Goal: Task Accomplishment & Management: Manage account settings

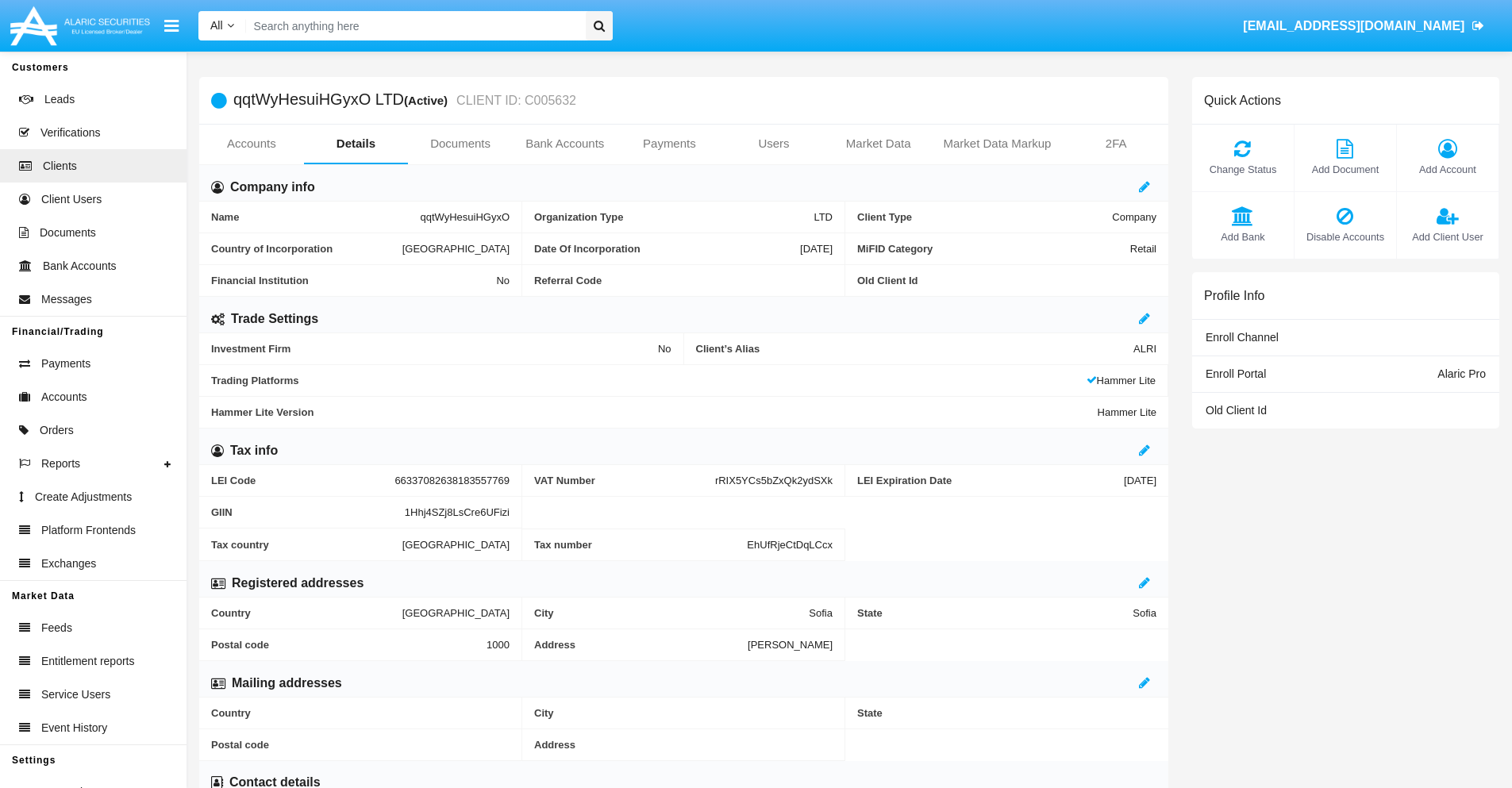
click at [774, 144] on link "Users" at bounding box center [773, 143] width 105 height 38
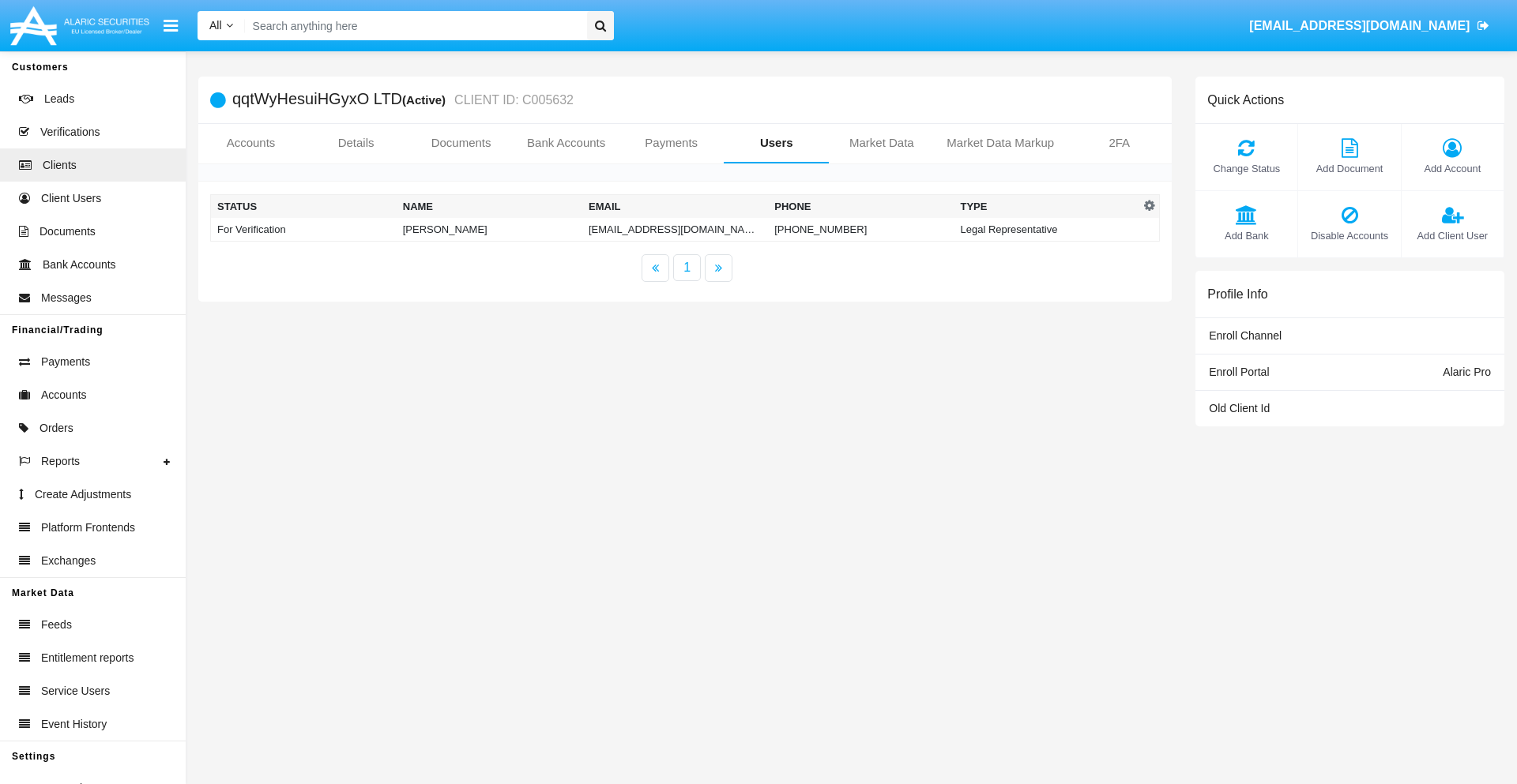
click at [650, 229] on td "[EMAIL_ADDRESS][DOMAIN_NAME]" at bounding box center [675, 229] width 186 height 24
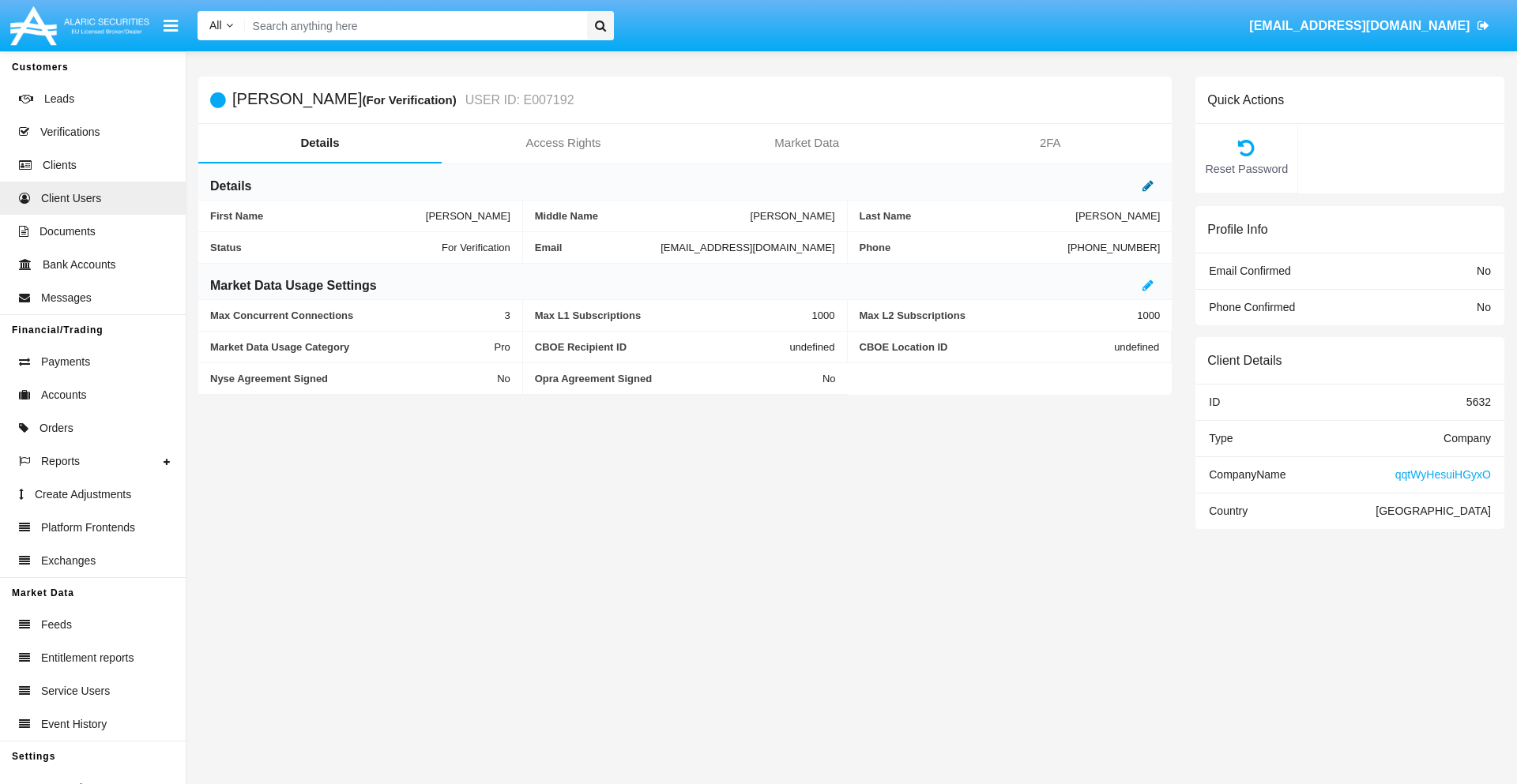
click at [1148, 185] on icon at bounding box center [1148, 185] width 11 height 12
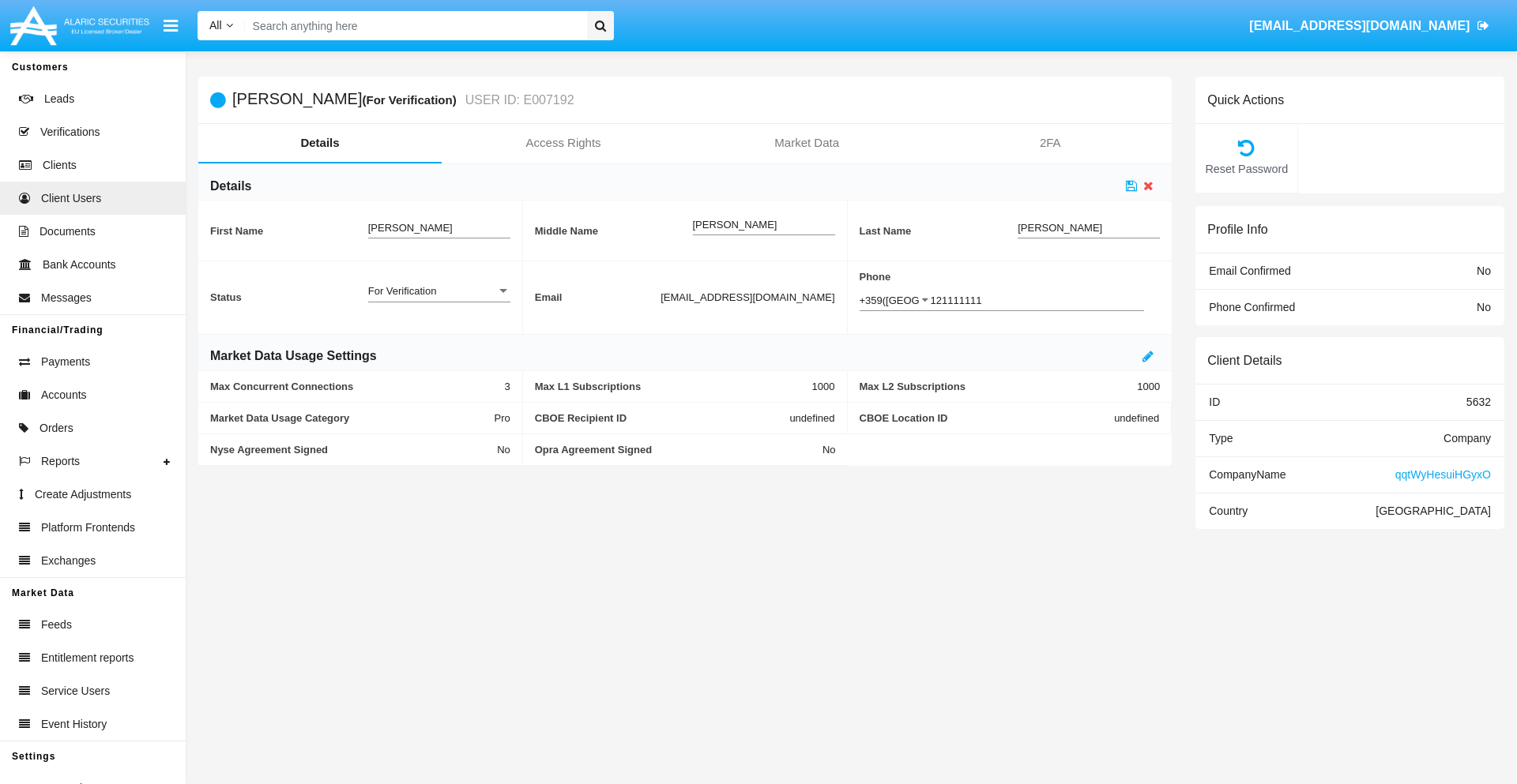
click at [439, 291] on div "For Verification" at bounding box center [433, 290] width 128 height 13
click at [439, 299] on span "Verified" at bounding box center [440, 299] width 142 height 31
click at [1131, 185] on icon at bounding box center [1131, 185] width 11 height 12
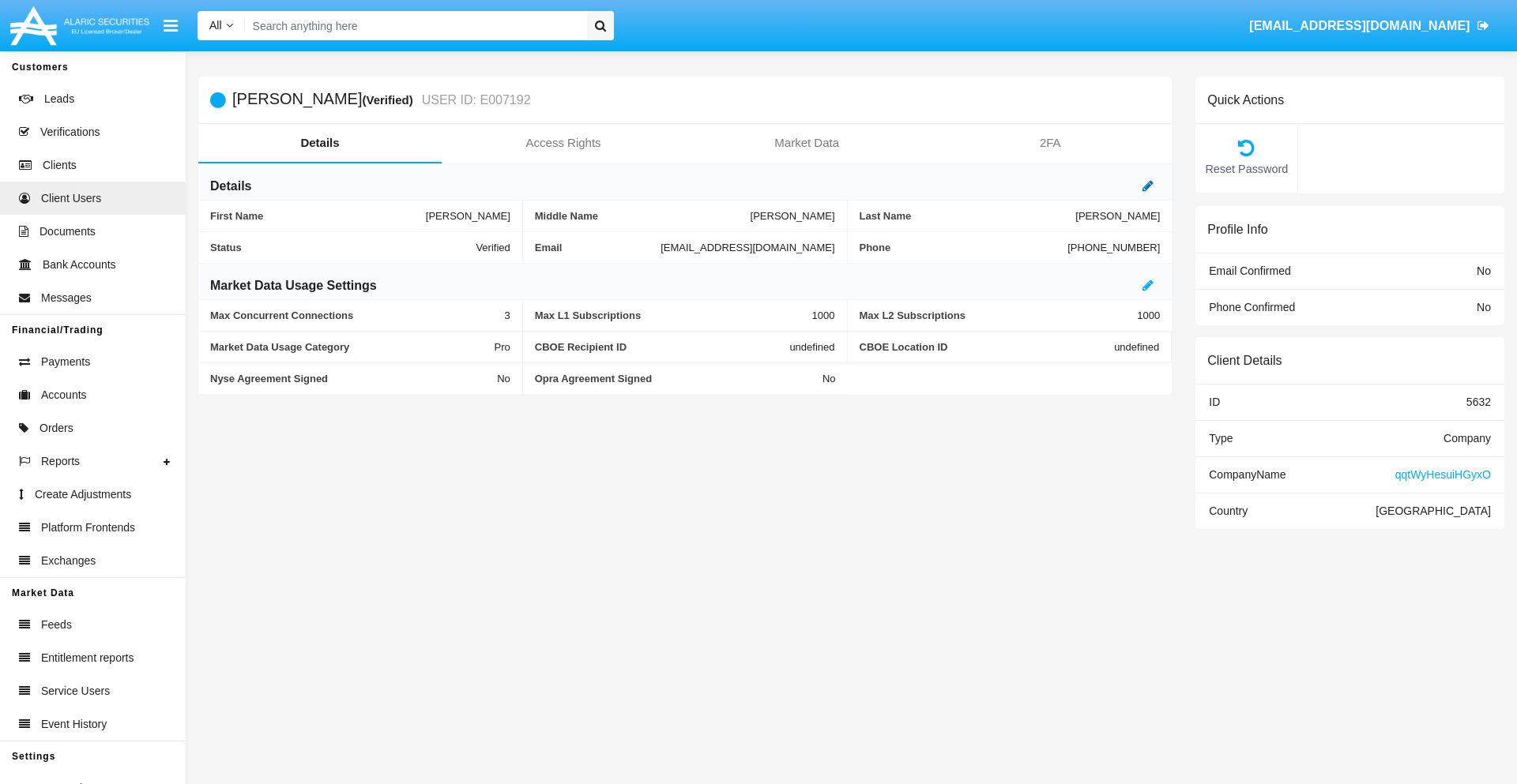
click at [1148, 185] on icon at bounding box center [1148, 185] width 11 height 12
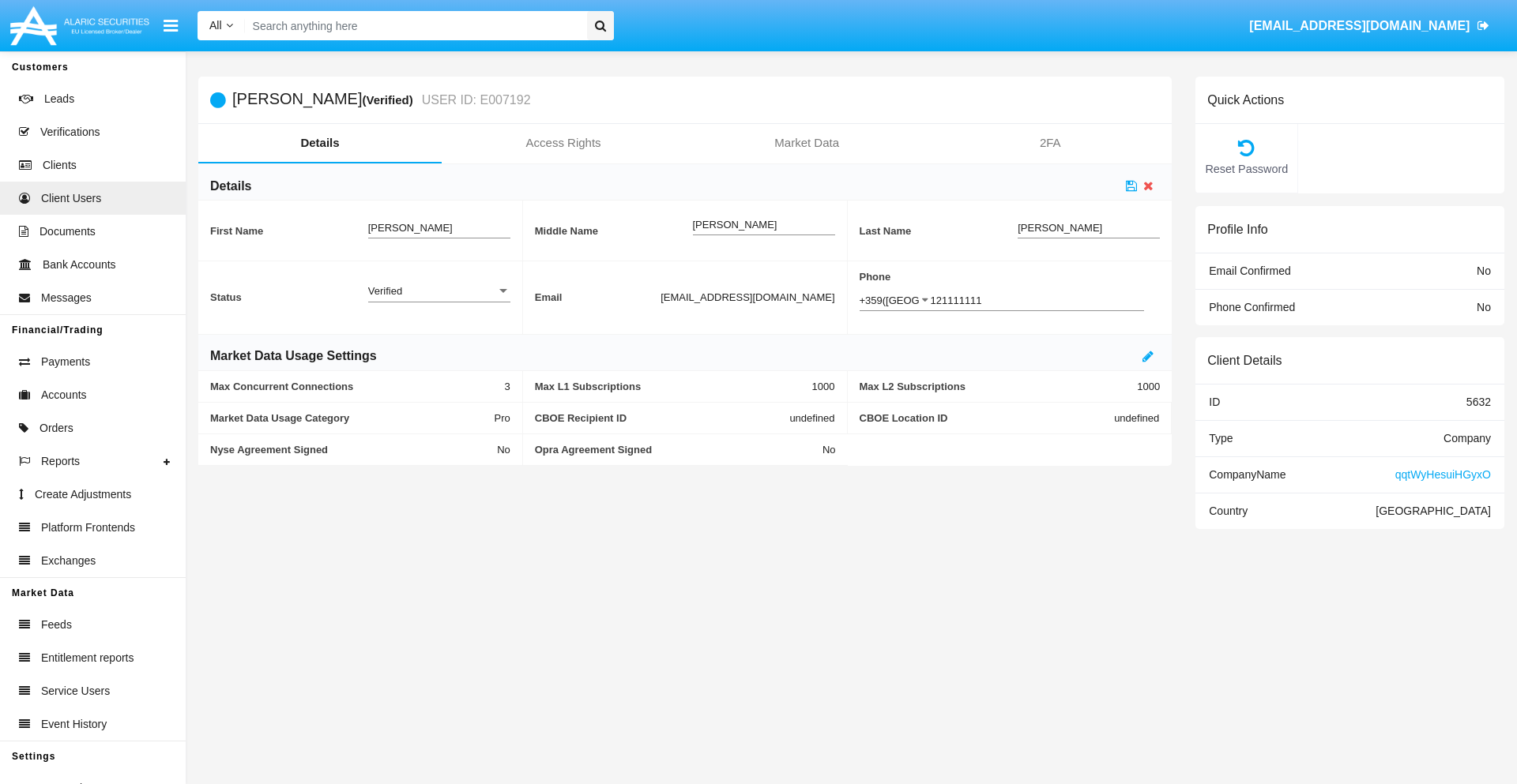
click at [439, 291] on div "Verified" at bounding box center [433, 290] width 128 height 13
click at [439, 299] on span "Active" at bounding box center [440, 299] width 142 height 31
click at [1131, 185] on icon at bounding box center [1131, 185] width 11 height 12
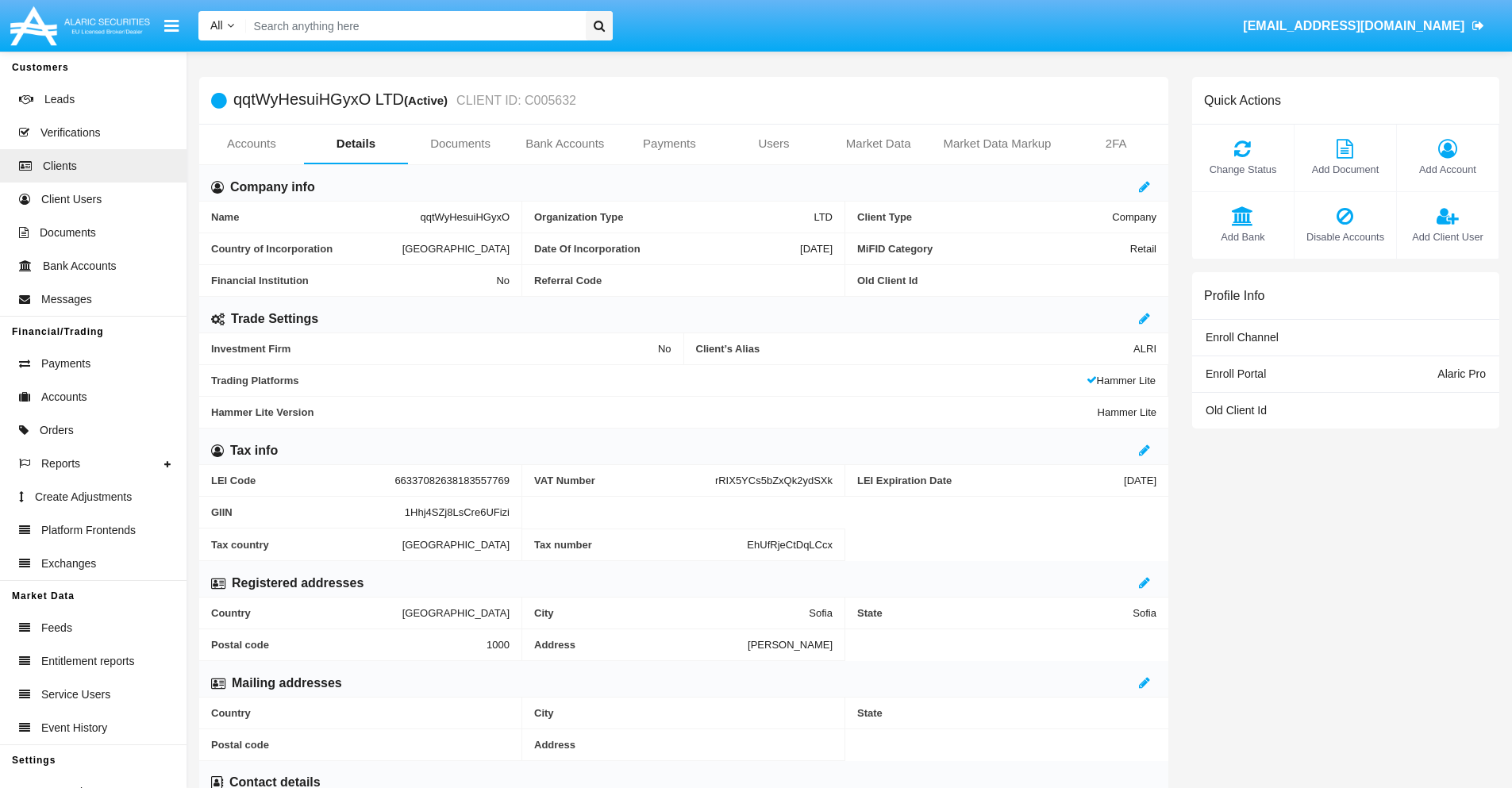
click at [1447, 237] on span "Add Client User" at bounding box center [1447, 237] width 86 height 15
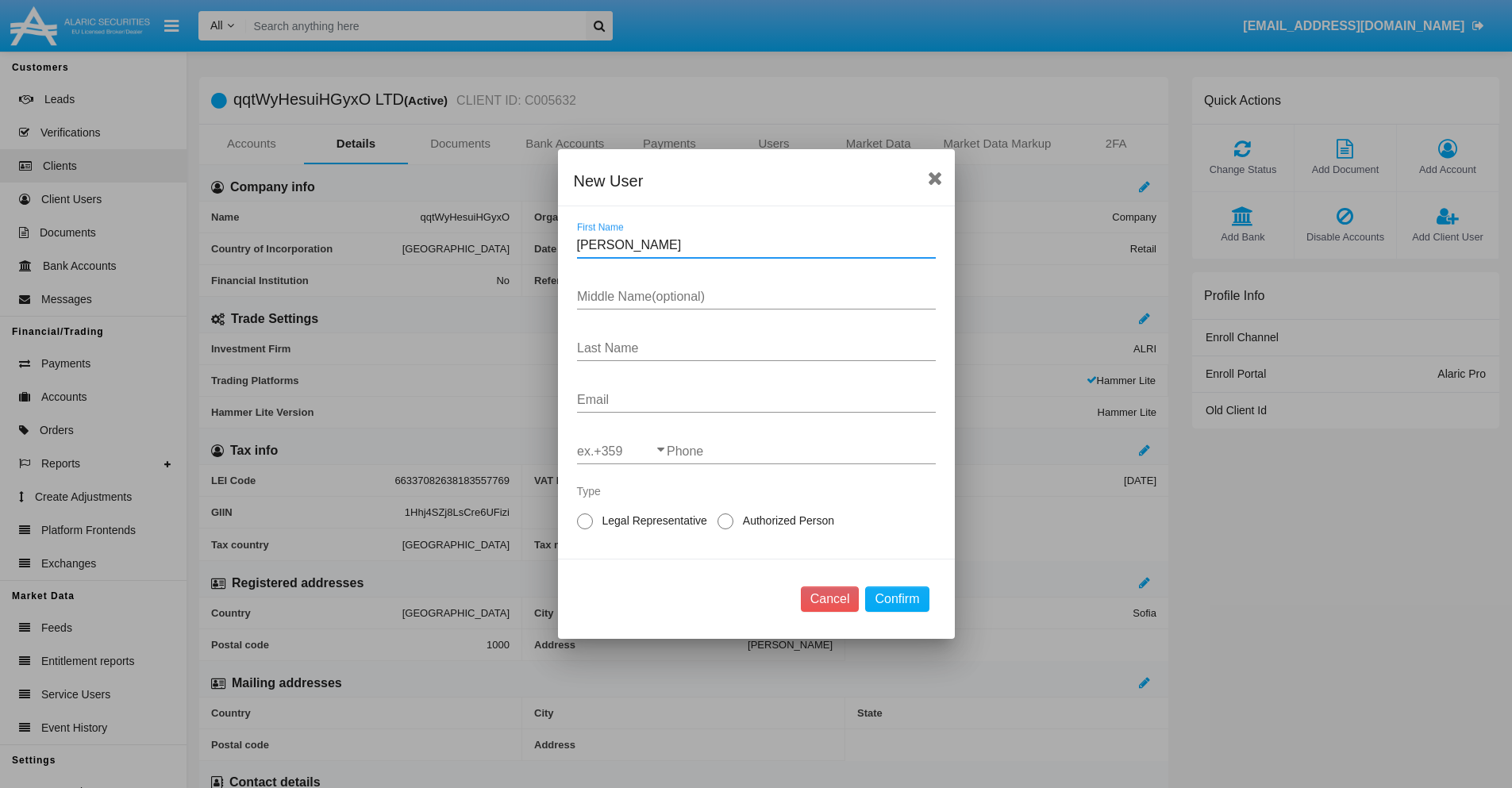
type input "Darcel"
type input "Reynalda"
type input "Yost"
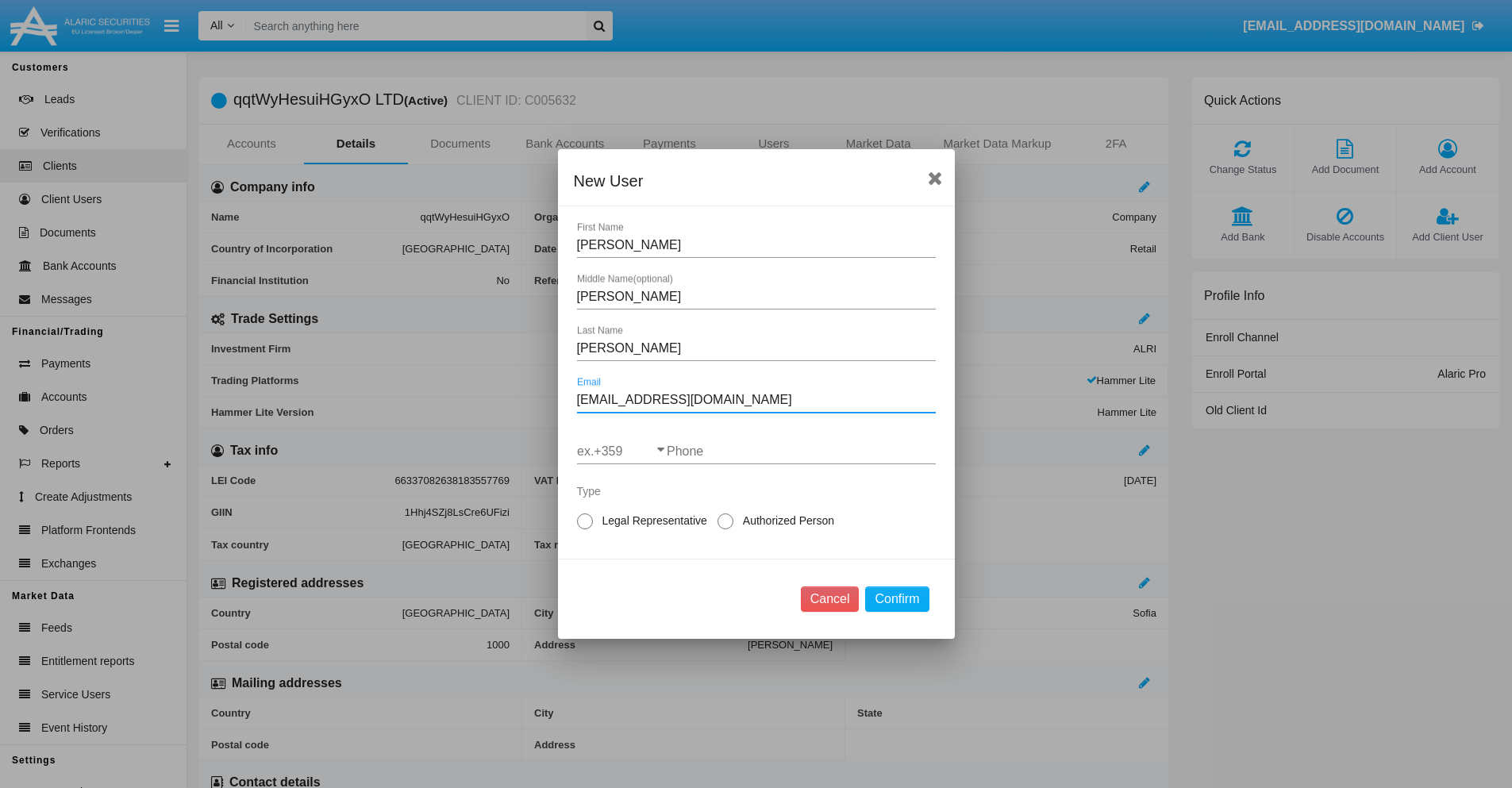
type input "[EMAIL_ADDRESS][DOMAIN_NAME]"
click at [621, 451] on input "ex.+359" at bounding box center [621, 451] width 89 height 14
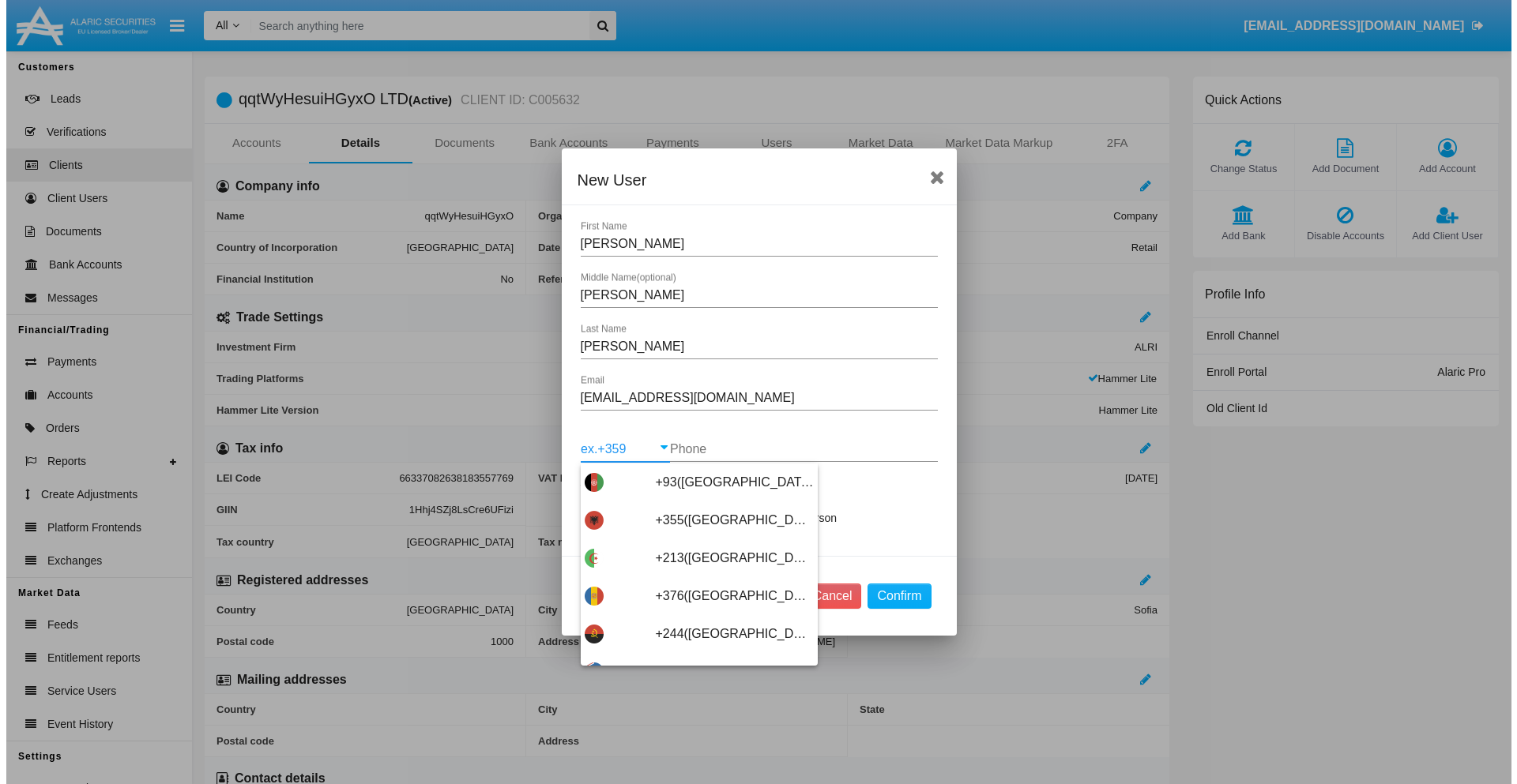
scroll to position [8400, 0]
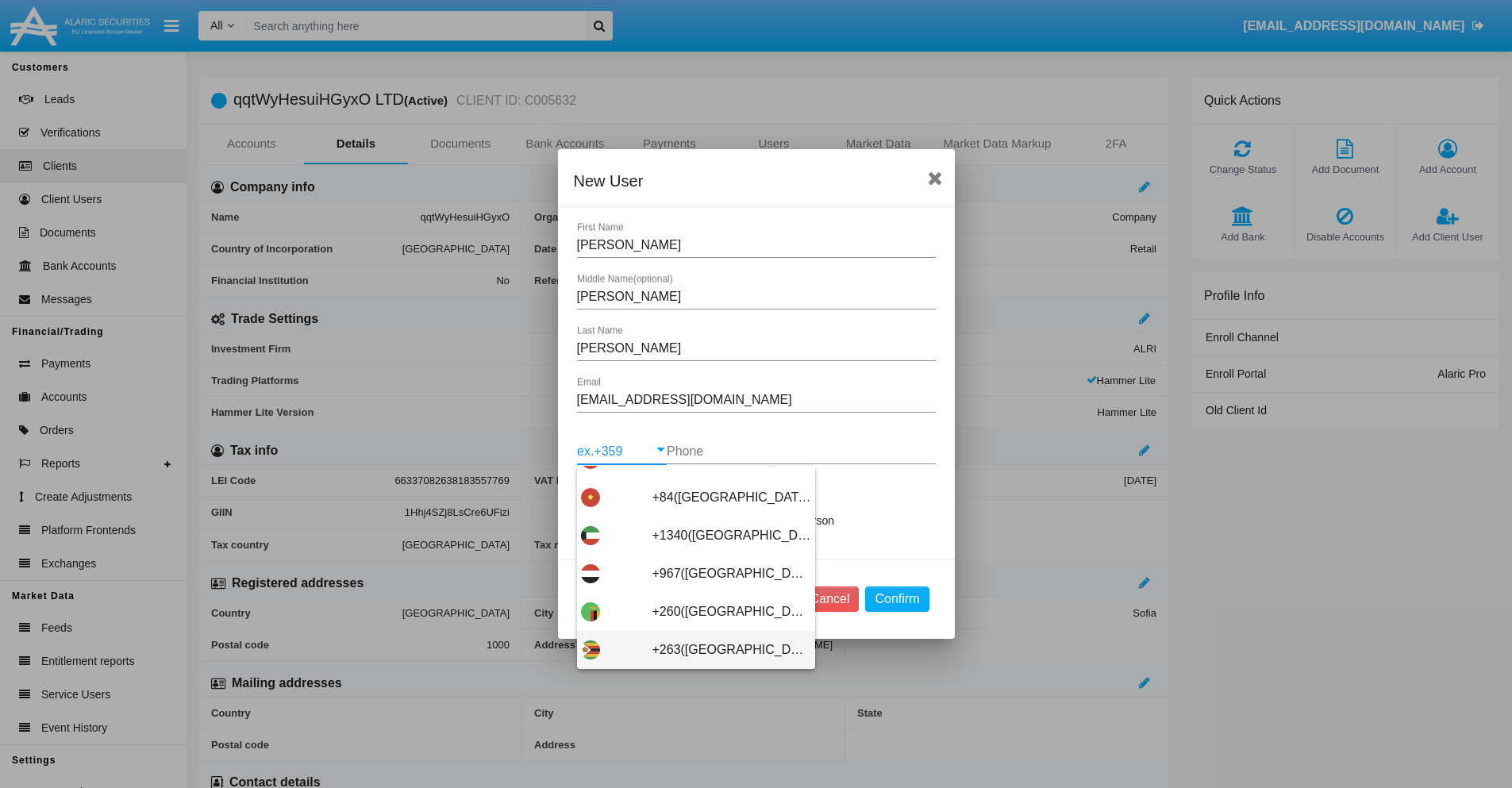
click at [690, 650] on span "+263([GEOGRAPHIC_DATA])" at bounding box center [732, 649] width 159 height 38
type input "+263([GEOGRAPHIC_DATA])"
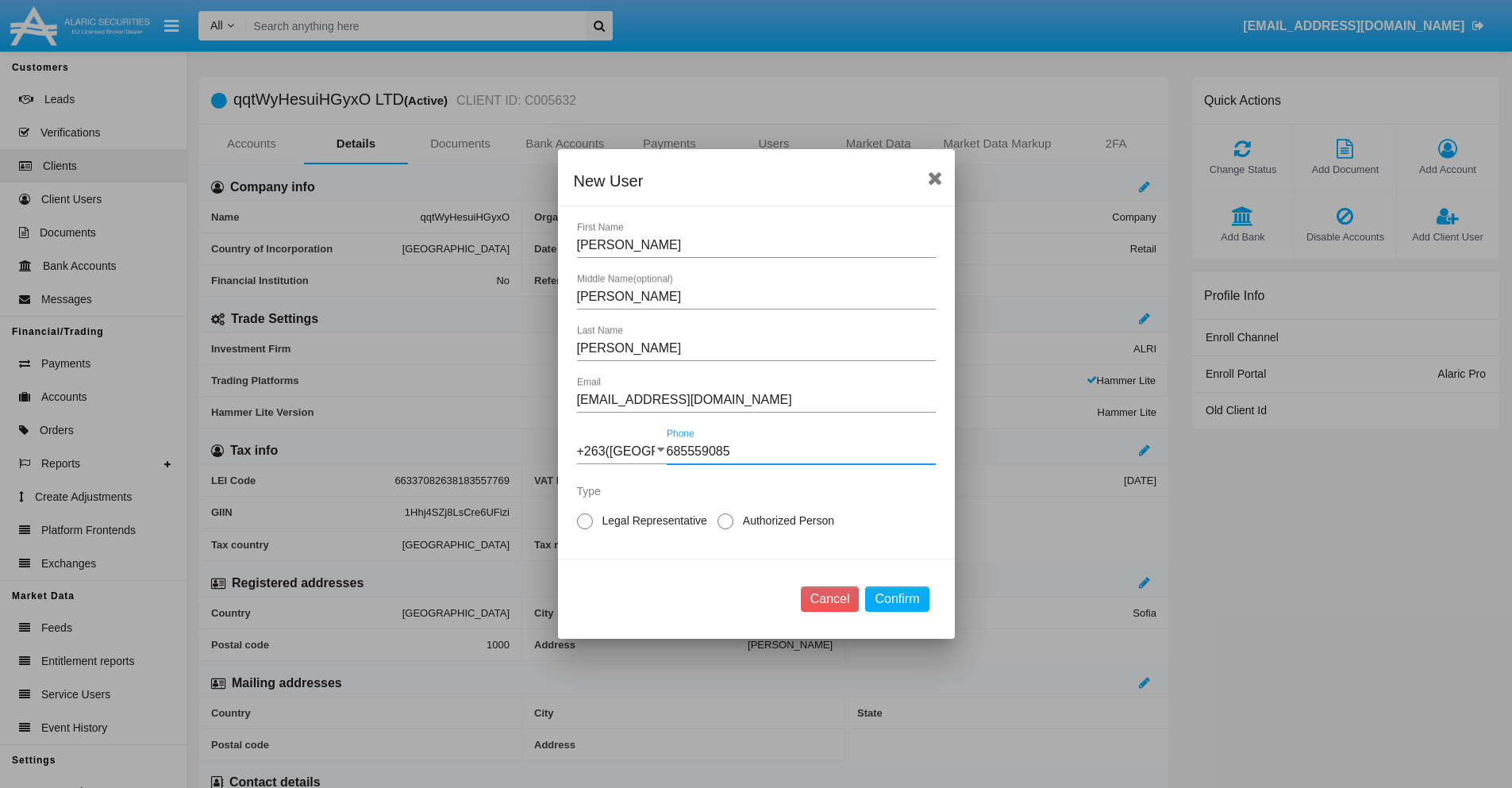
type input "685559085"
click at [785, 520] on span "Authorized Person" at bounding box center [786, 520] width 105 height 17
click at [726, 529] on input "Authorized Person" at bounding box center [725, 529] width 1 height 1
radio input "true"
click at [897, 599] on button "Confirm" at bounding box center [897, 599] width 64 height 26
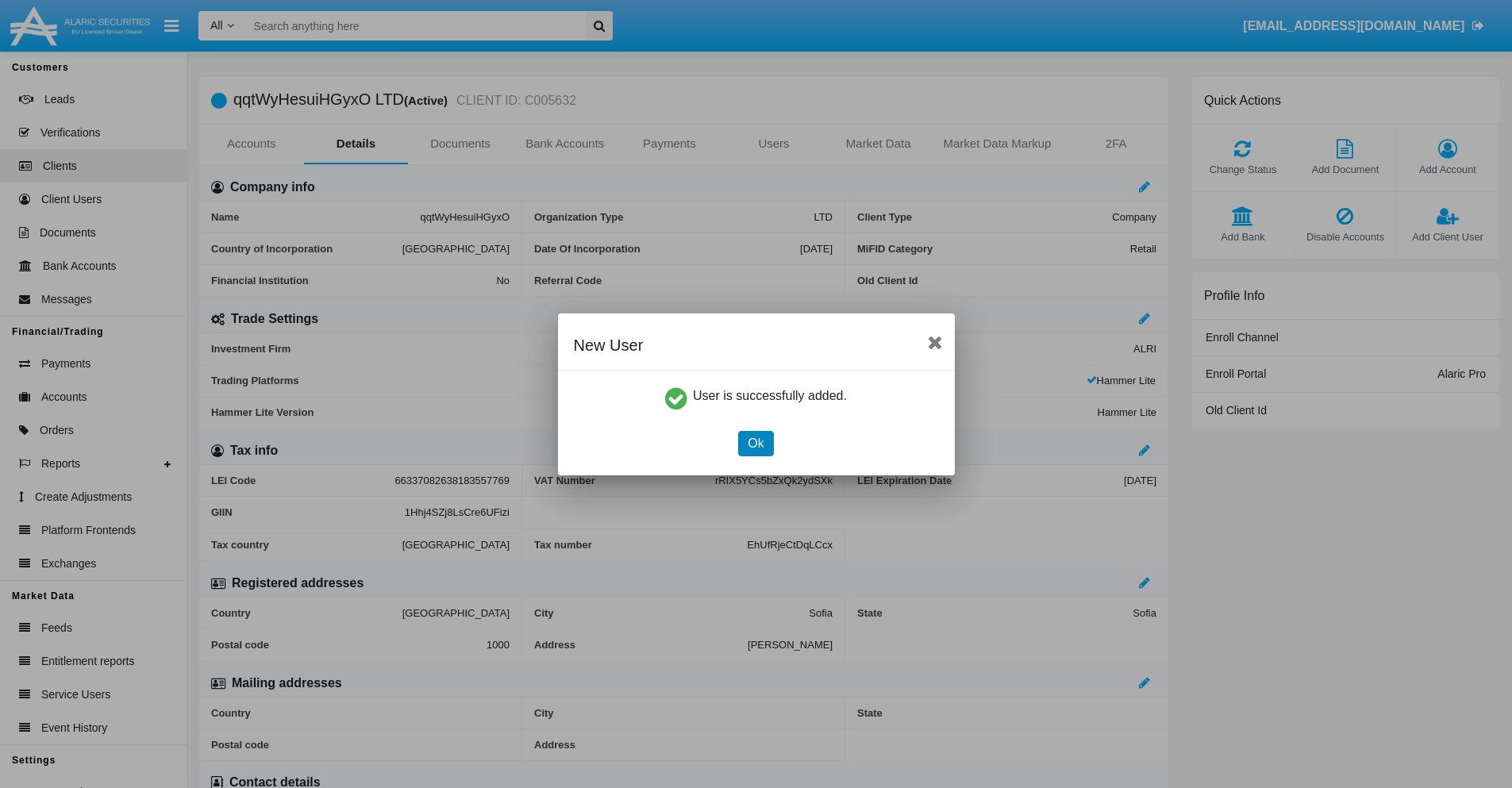
click at [756, 443] on button "Ok" at bounding box center [756, 443] width 35 height 26
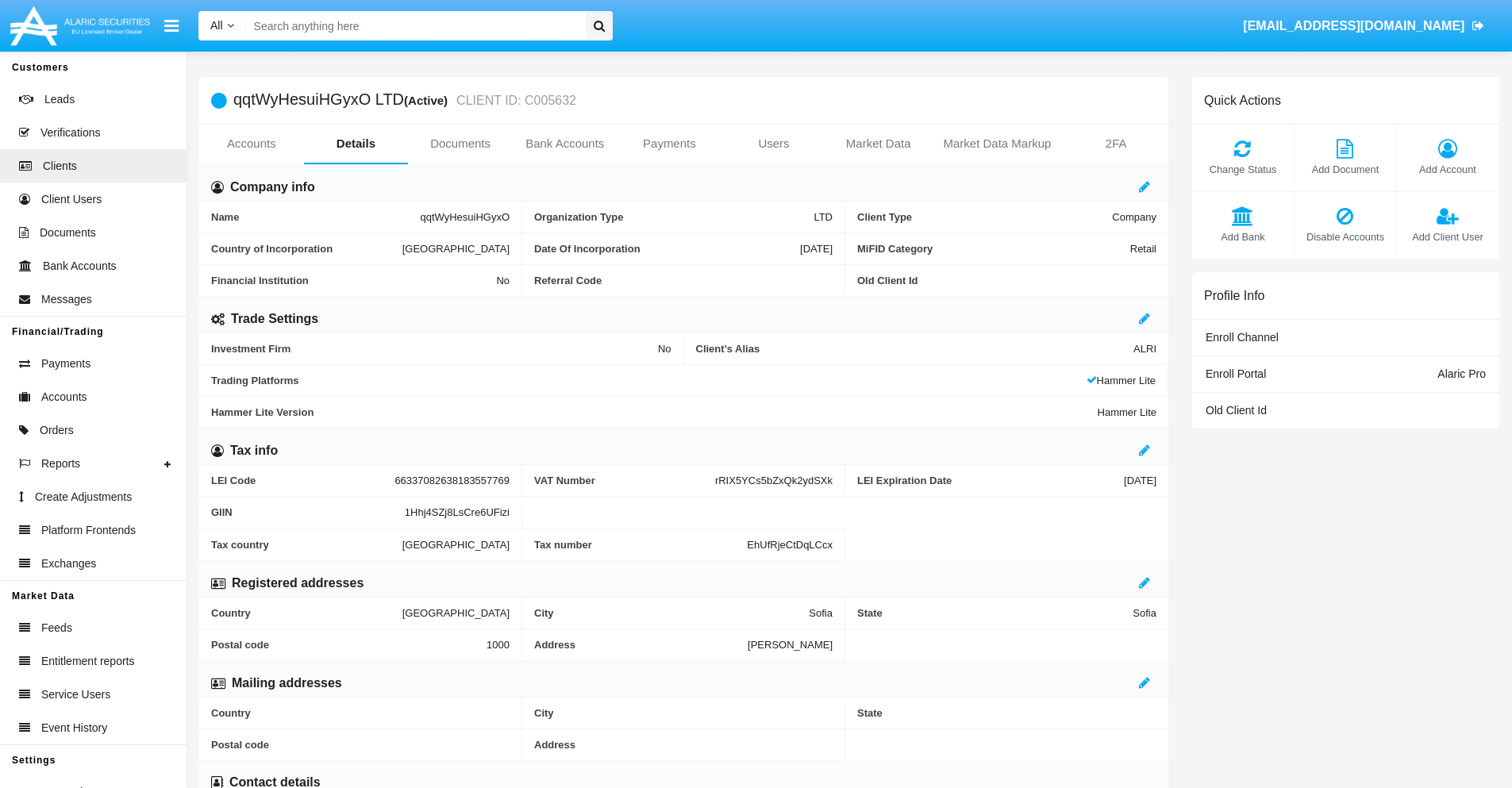
click at [1447, 237] on span "Add Client User" at bounding box center [1447, 237] width 86 height 15
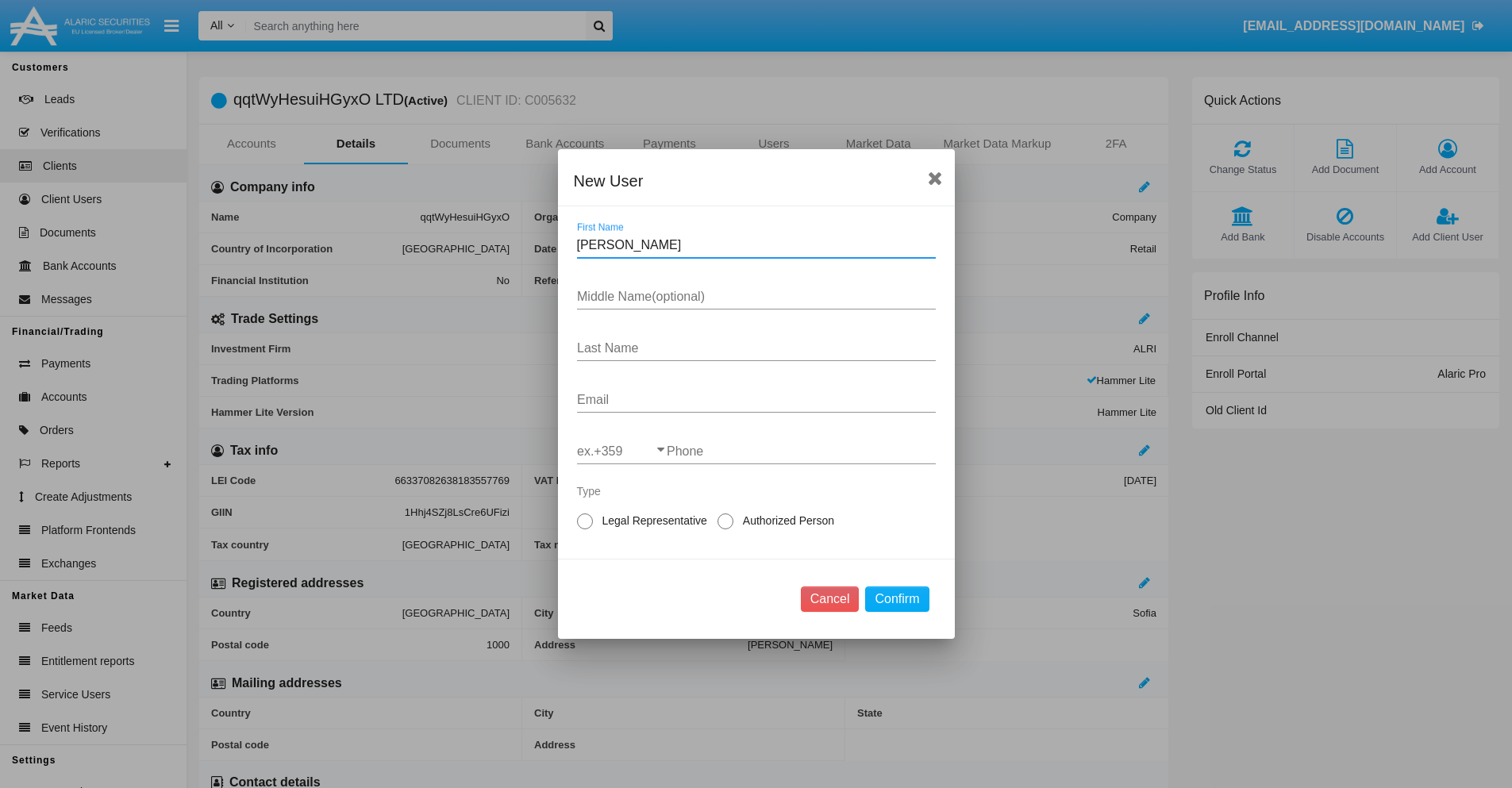
type input "Sheree"
type input "Eric"
type input "Cummerata"
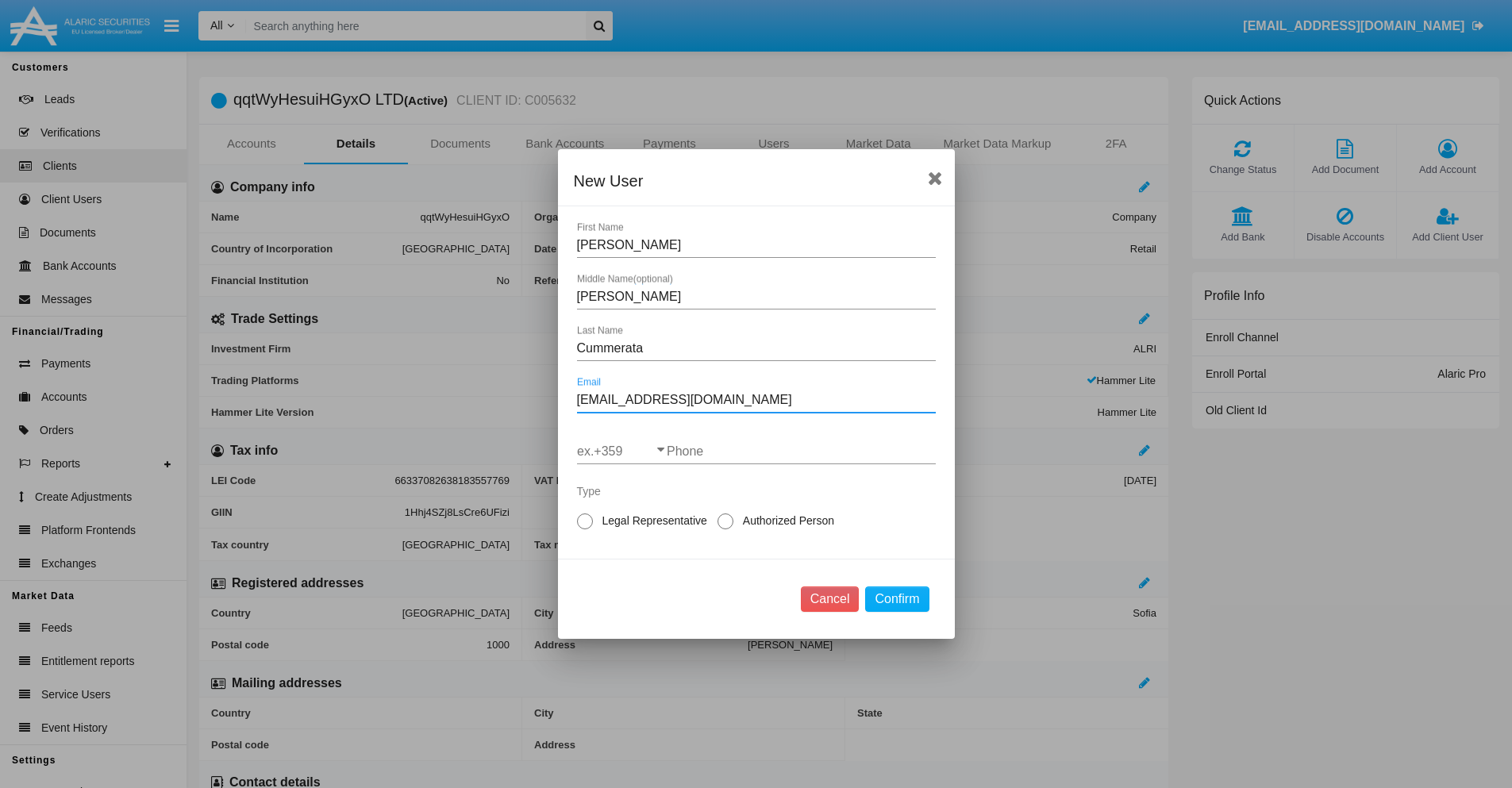
type input "u7hf3p@k-5d.mil"
click at [621, 451] on input "ex.+359" at bounding box center [621, 451] width 89 height 14
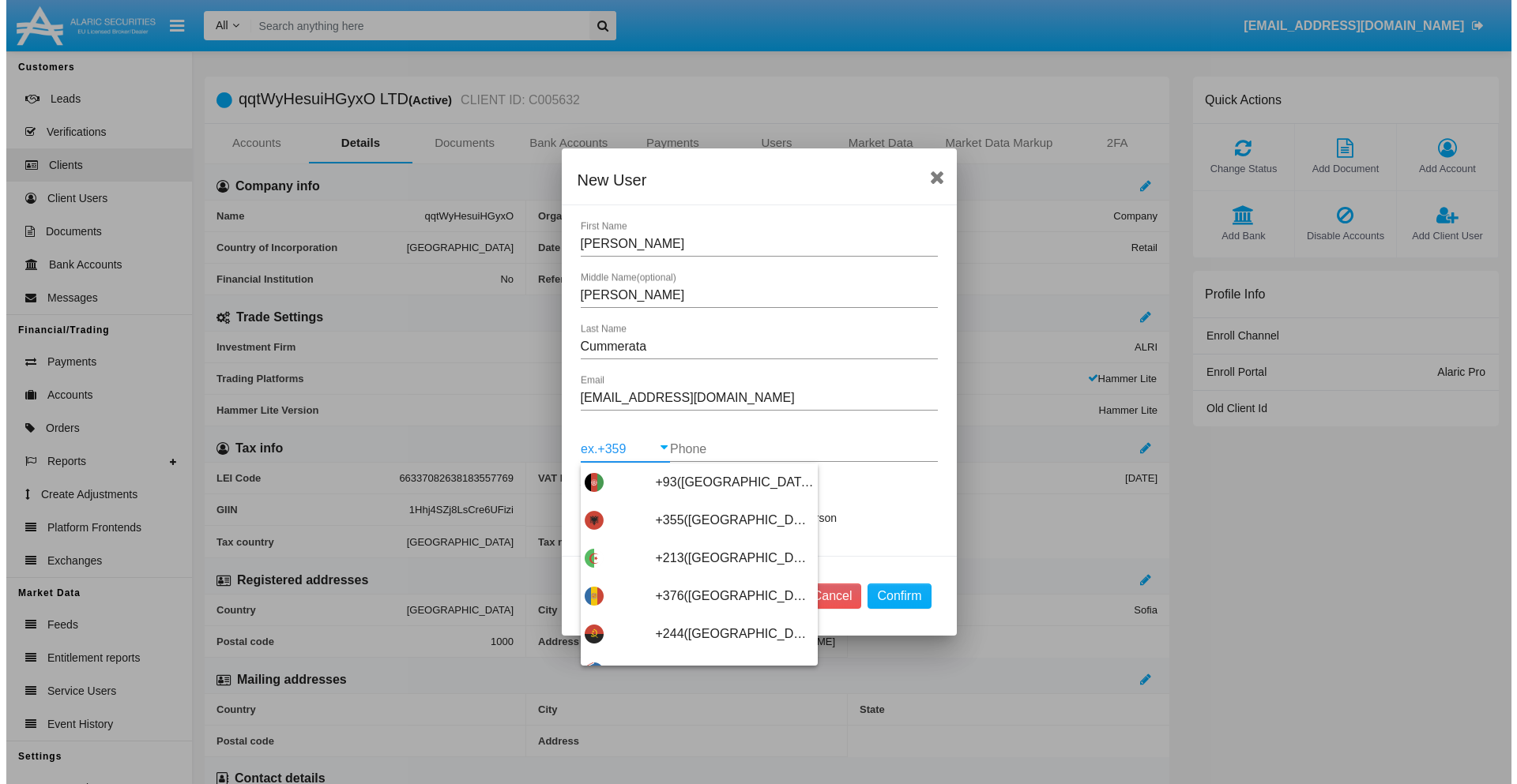
scroll to position [8400, 0]
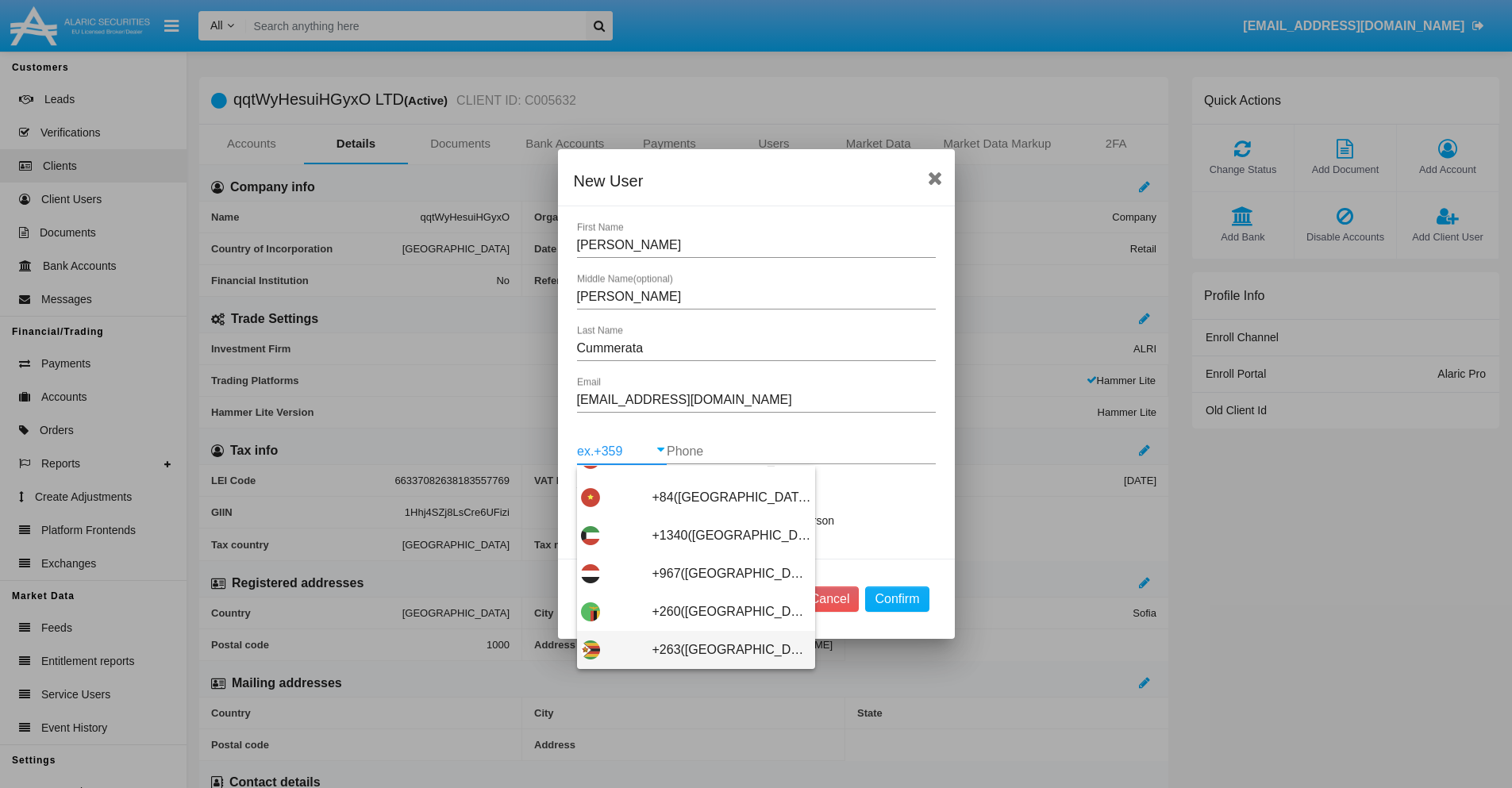
click at [690, 650] on span "+263([GEOGRAPHIC_DATA])" at bounding box center [732, 649] width 159 height 38
type input "+263([GEOGRAPHIC_DATA])"
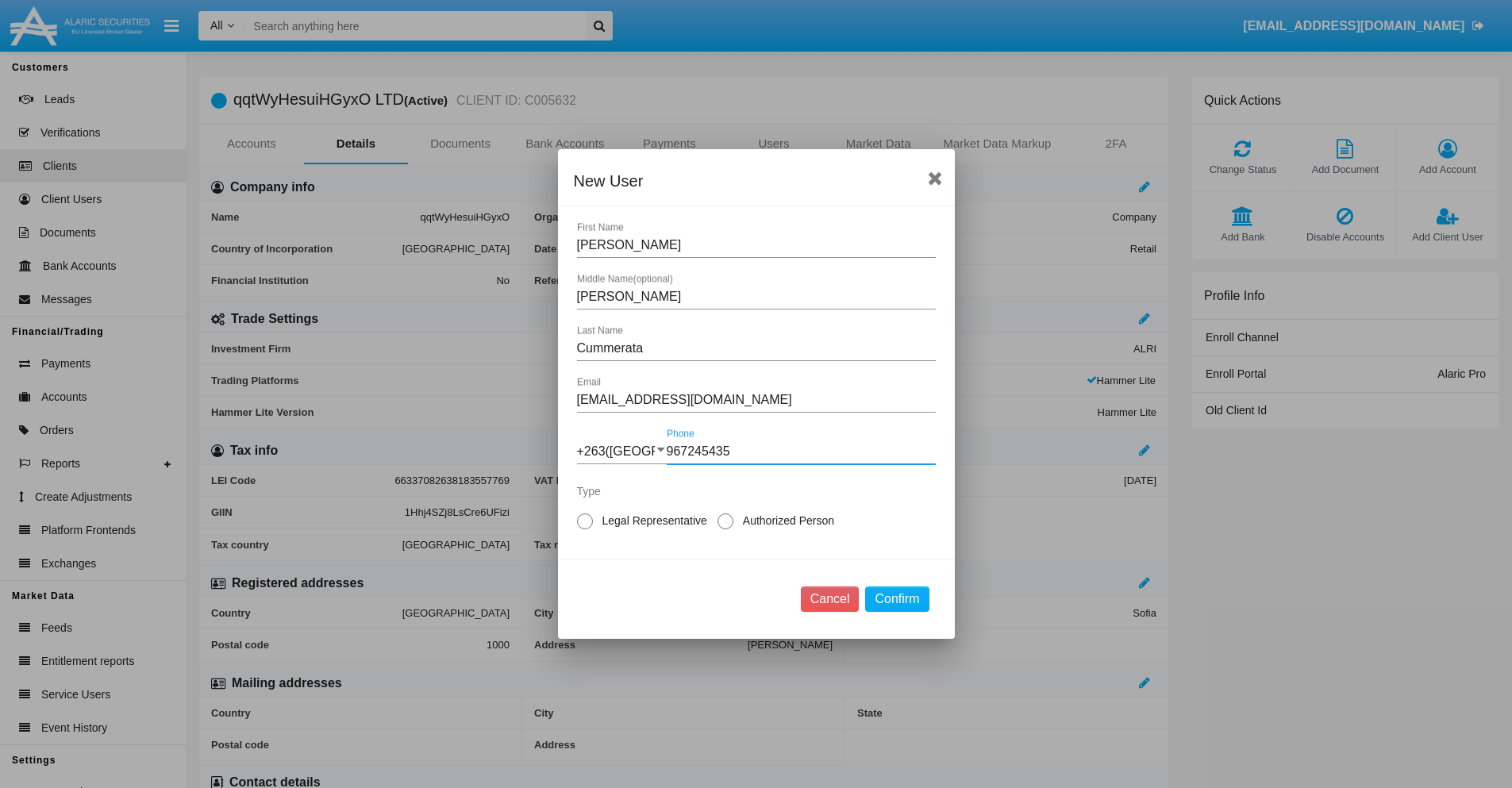
type input "967245435"
click at [651, 520] on span "Legal Representative" at bounding box center [652, 520] width 118 height 17
click at [585, 529] on input "Legal Representative" at bounding box center [584, 529] width 1 height 1
radio input "true"
click at [897, 599] on button "Confirm" at bounding box center [897, 599] width 64 height 26
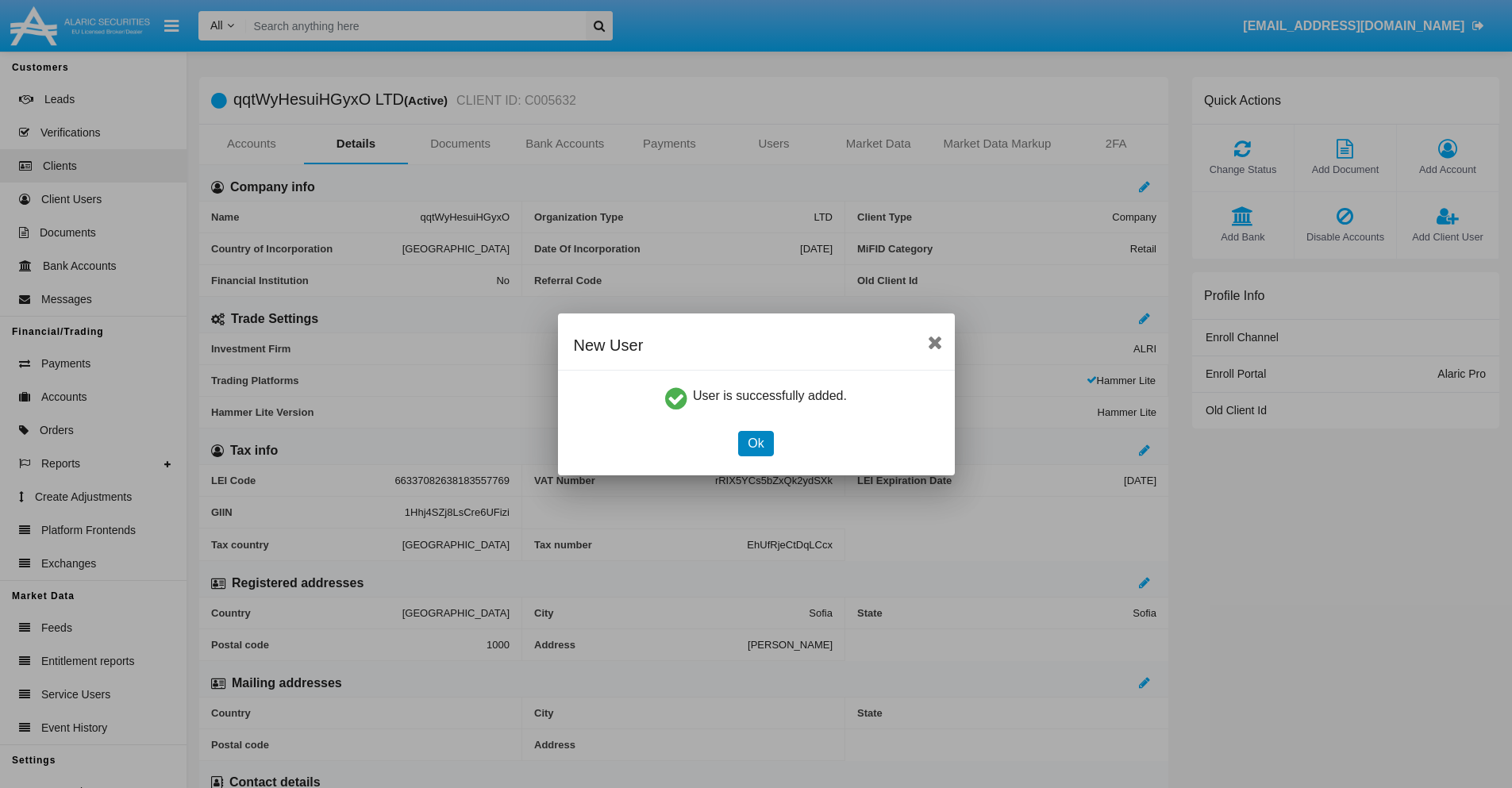
click at [756, 443] on button "Ok" at bounding box center [756, 443] width 35 height 26
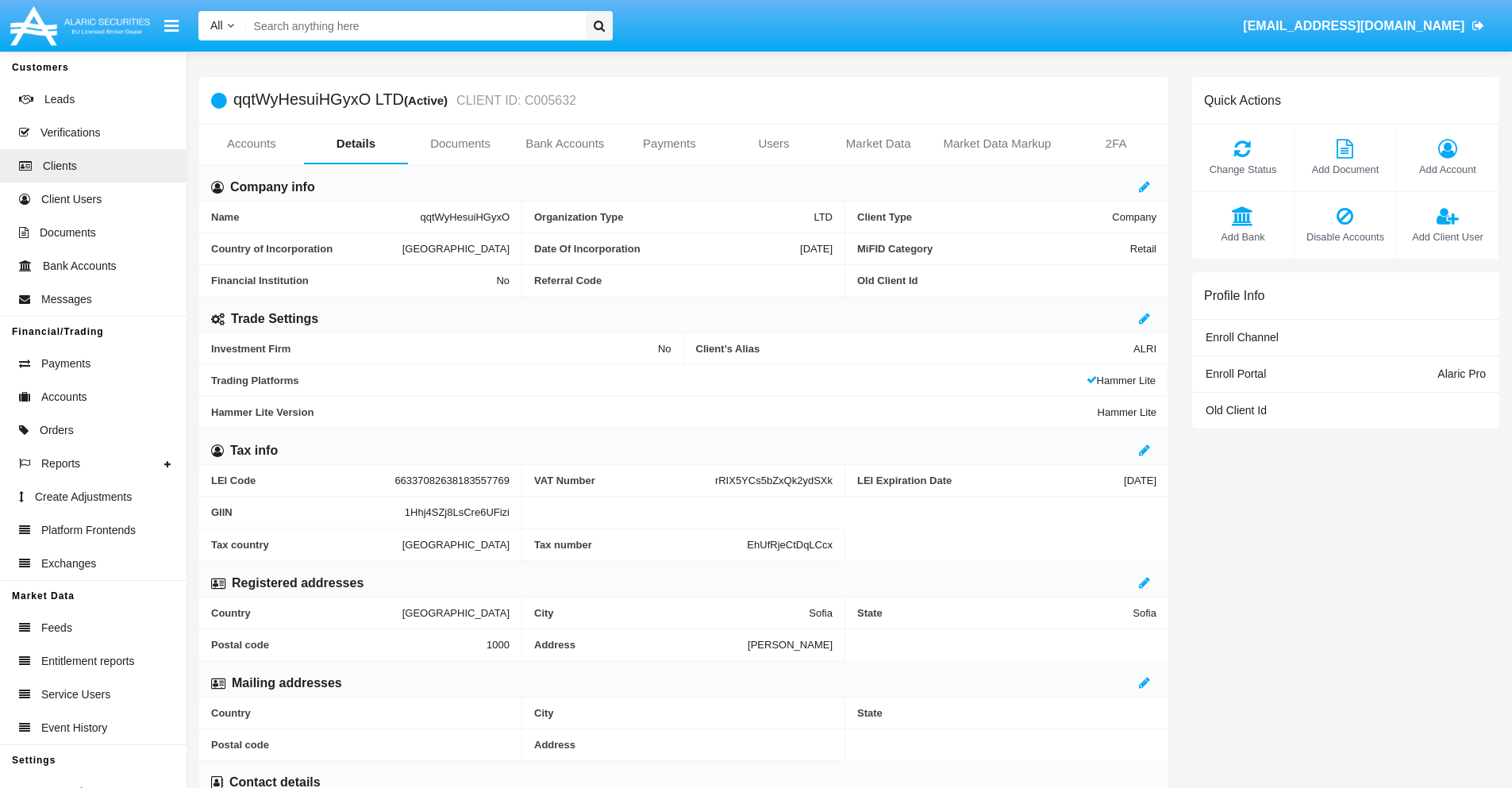
click at [774, 144] on link "Users" at bounding box center [773, 143] width 105 height 38
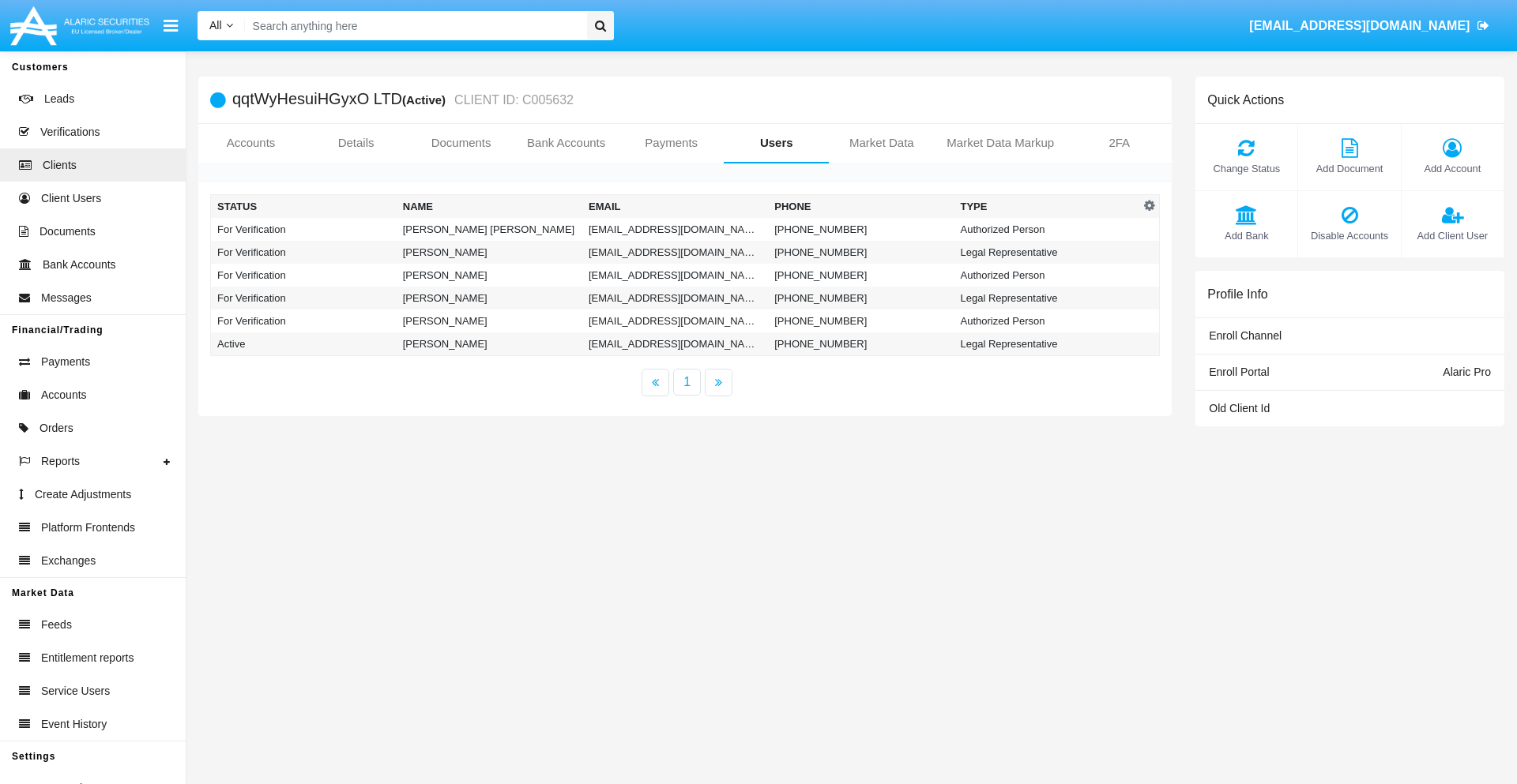
click at [675, 229] on td "[EMAIL_ADDRESS][DOMAIN_NAME]" at bounding box center [675, 229] width 186 height 23
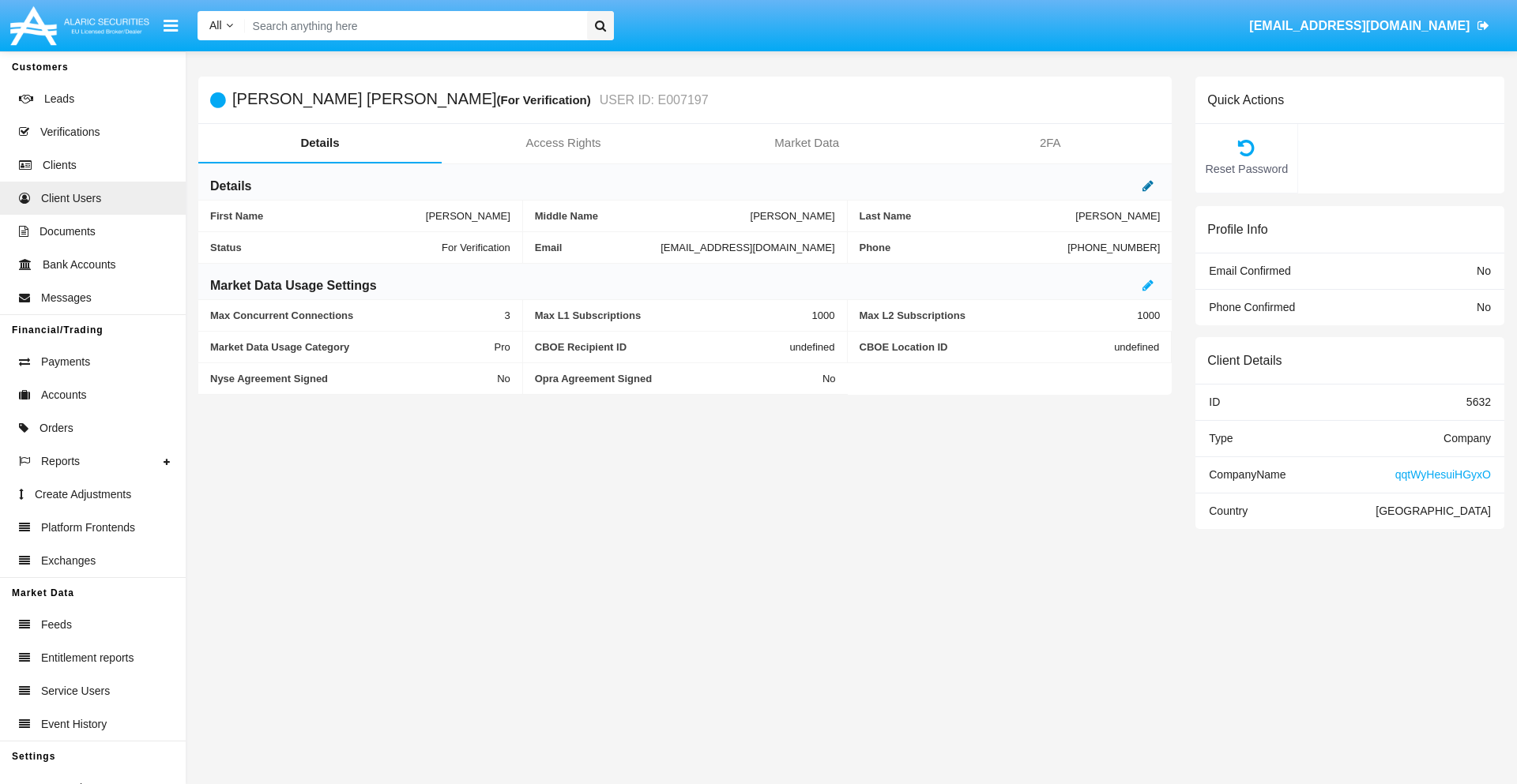
click at [1148, 185] on icon at bounding box center [1148, 185] width 11 height 12
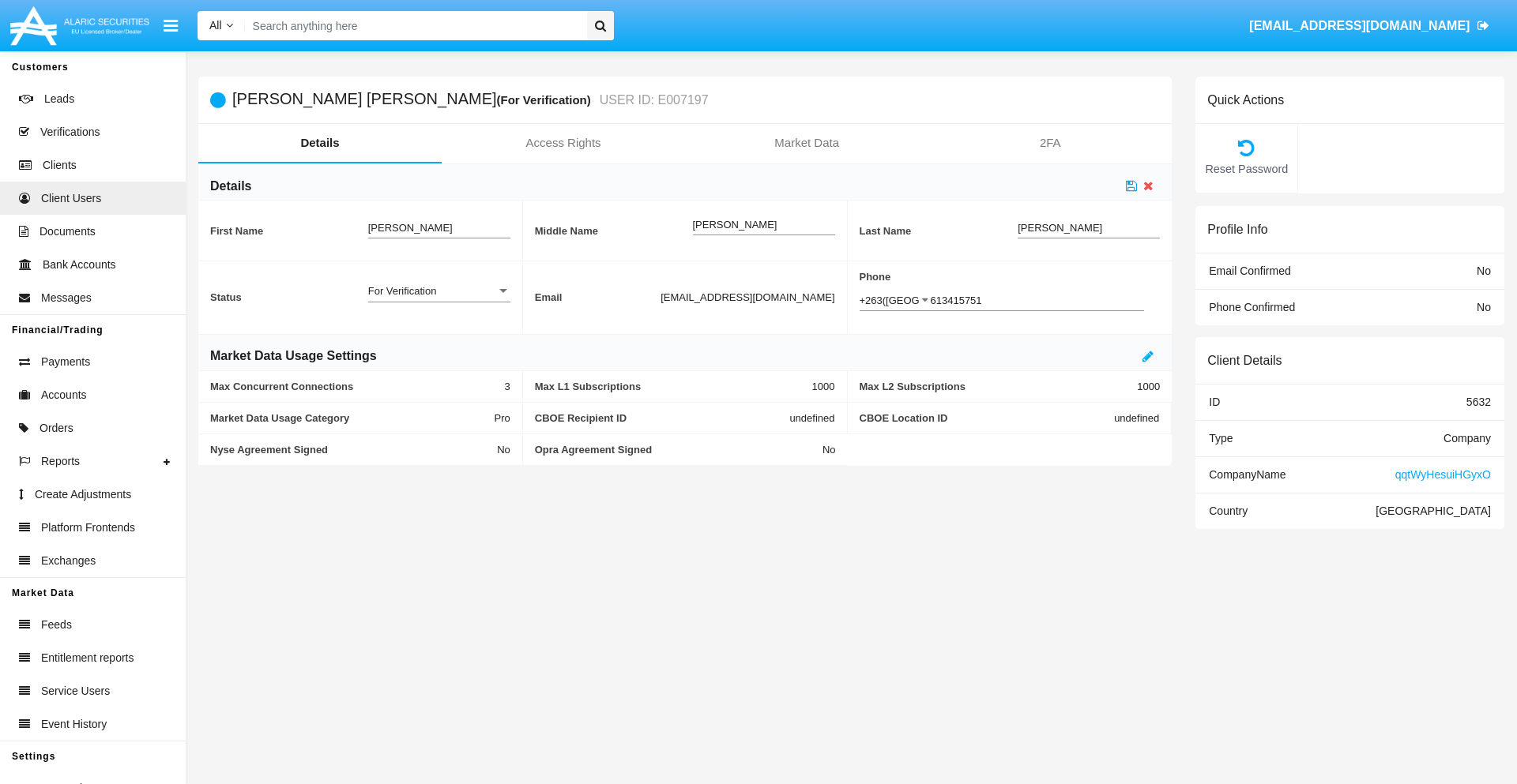
click at [439, 291] on div "For Verification" at bounding box center [433, 290] width 128 height 13
click at [439, 299] on span "Verified" at bounding box center [440, 299] width 142 height 31
click at [1131, 185] on icon at bounding box center [1131, 185] width 11 height 12
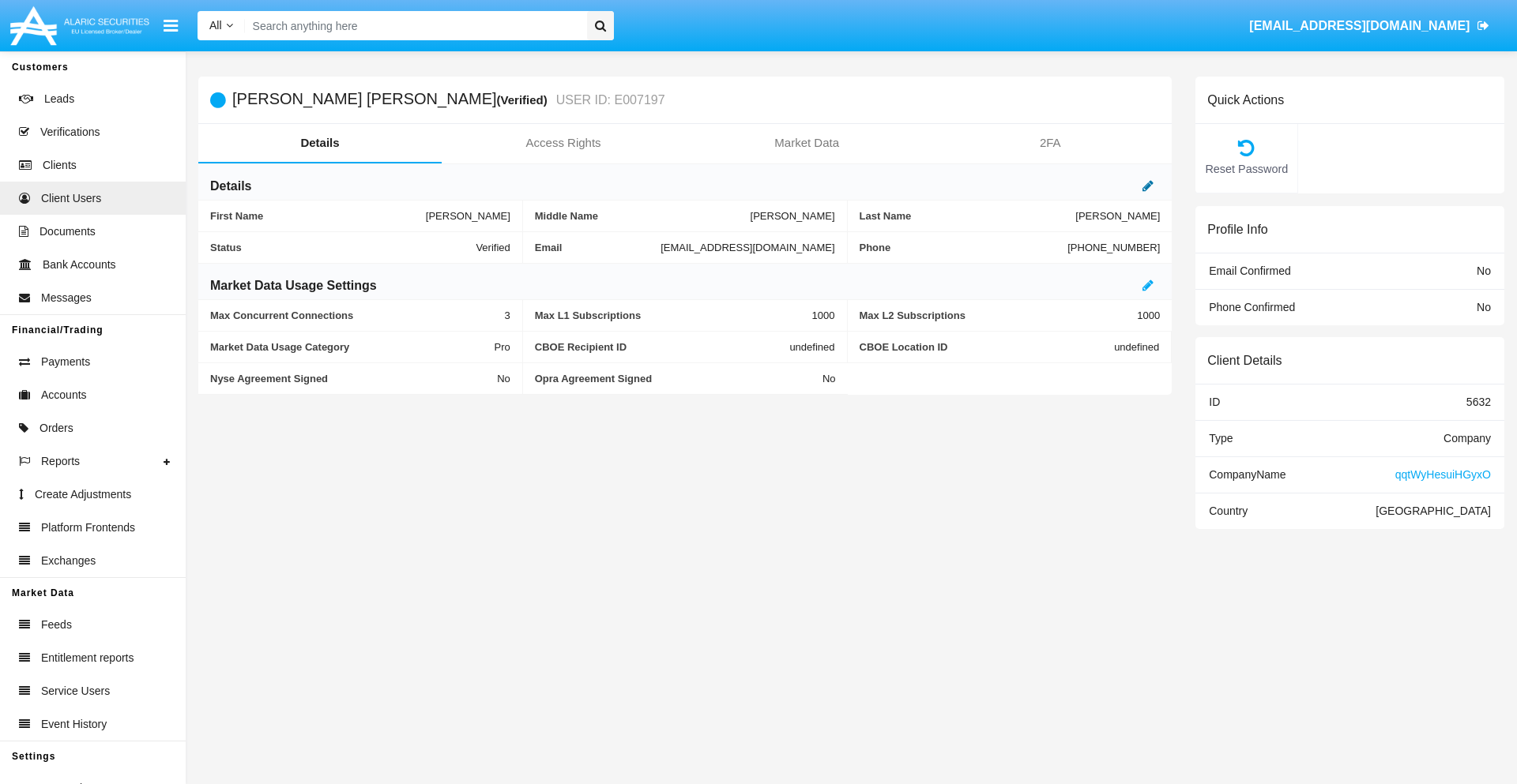
click at [1148, 185] on icon at bounding box center [1148, 185] width 11 height 12
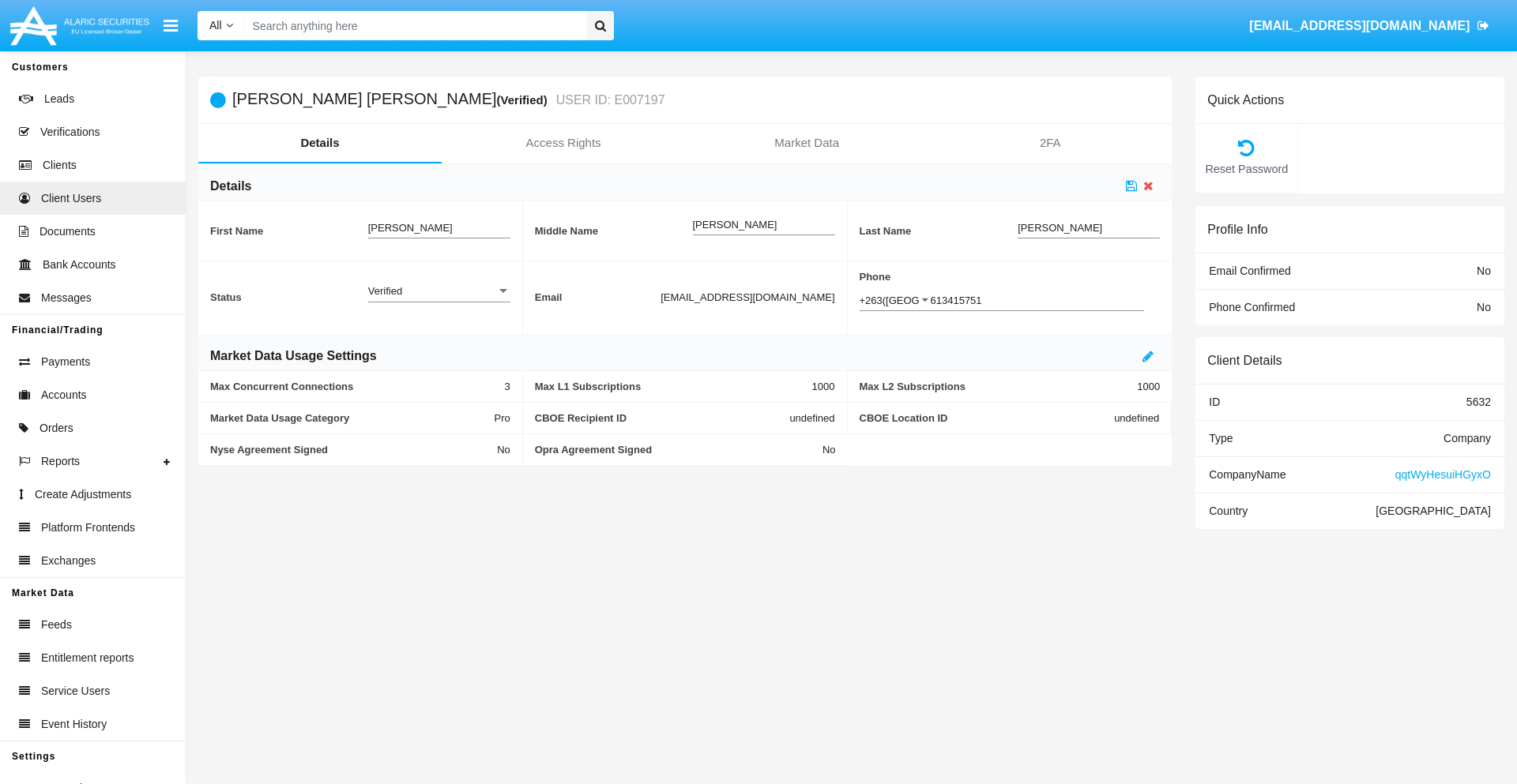
click at [439, 291] on div "Verified" at bounding box center [433, 290] width 128 height 13
click at [439, 299] on span "Active" at bounding box center [440, 299] width 142 height 31
click at [1131, 185] on icon at bounding box center [1131, 185] width 11 height 12
